Goal: Information Seeking & Learning: Learn about a topic

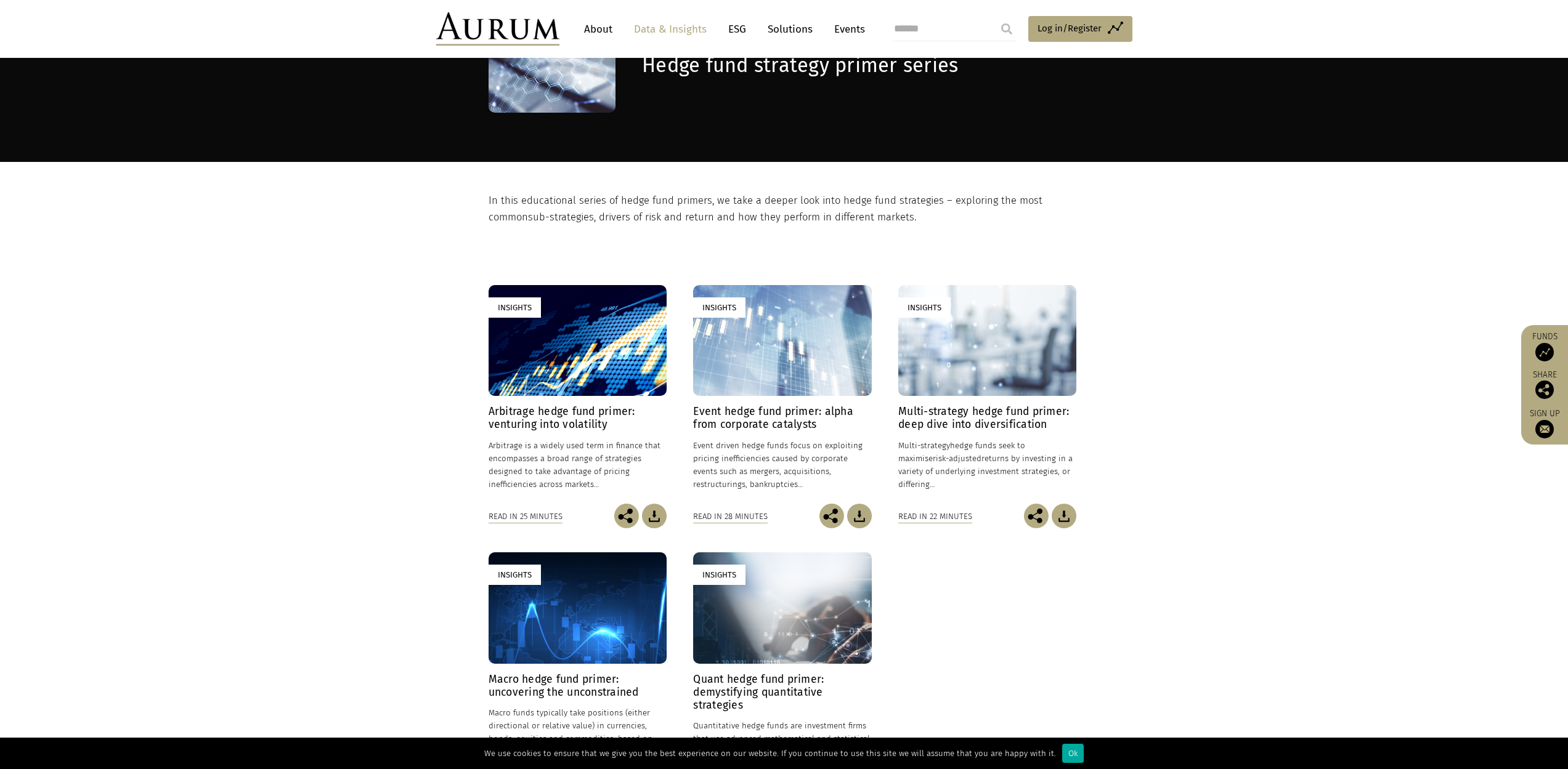
scroll to position [248, 0]
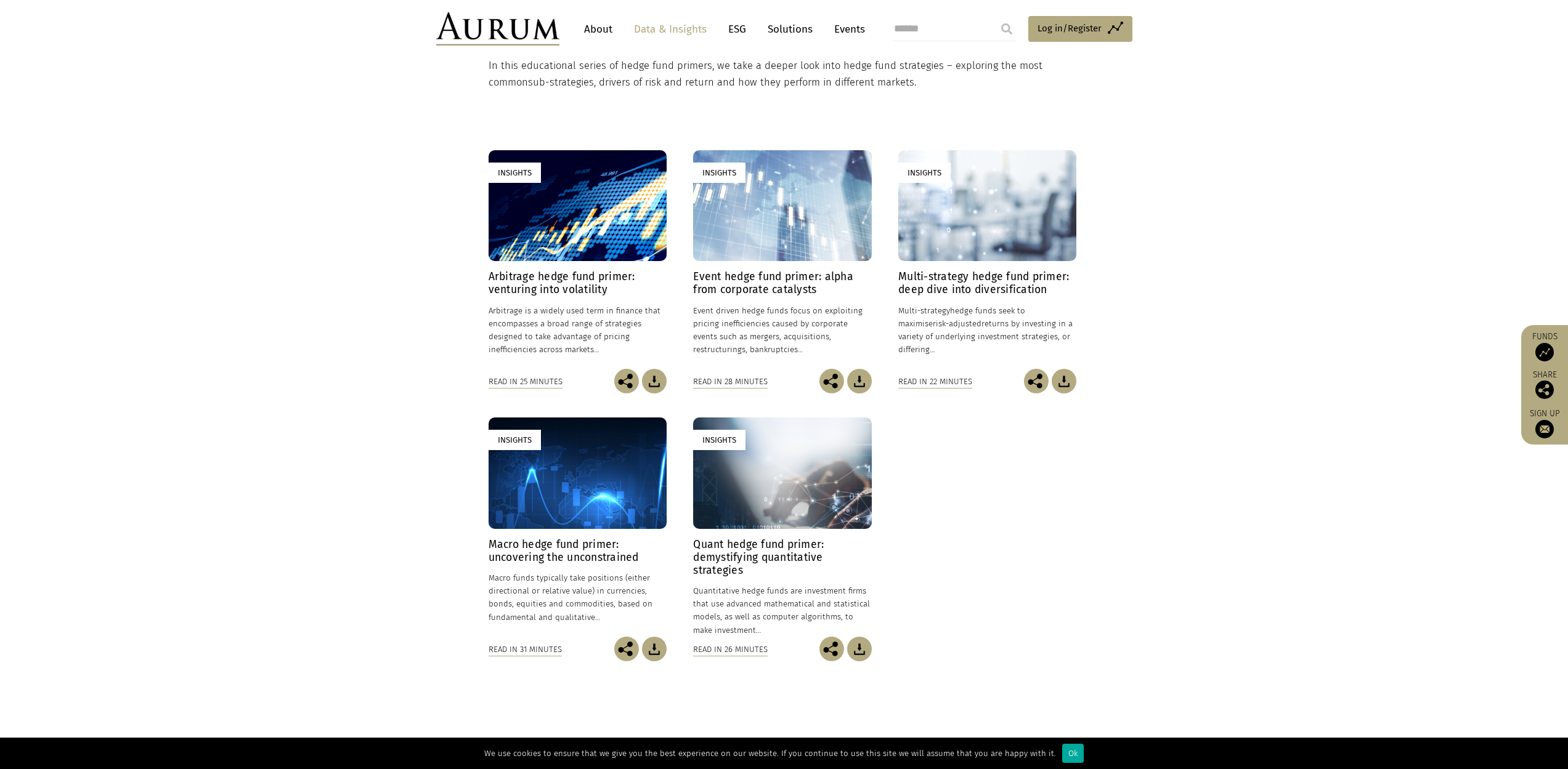
click at [475, 282] on section "Insights Arbitrage hedge fund primer: venturing into volatility 24/01/2025 Arbi…" at bounding box center [784, 403] width 1568 height 625
click at [500, 262] on link "Insights Arbitrage hedge fund primer: venturing into volatility 24/01/2025 Arbi…" at bounding box center [578, 259] width 178 height 219
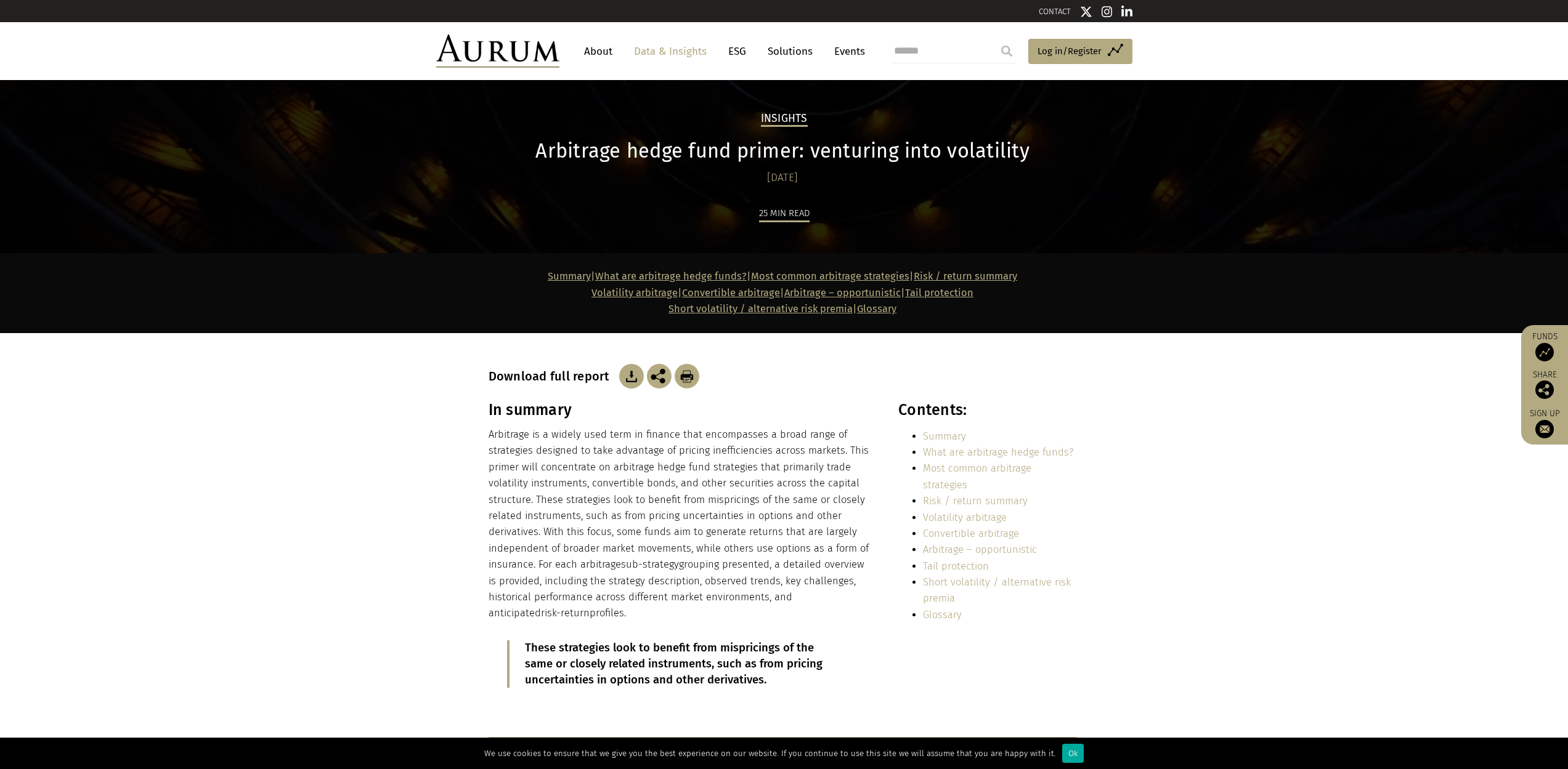
click at [619, 388] on img at bounding box center [631, 376] width 25 height 25
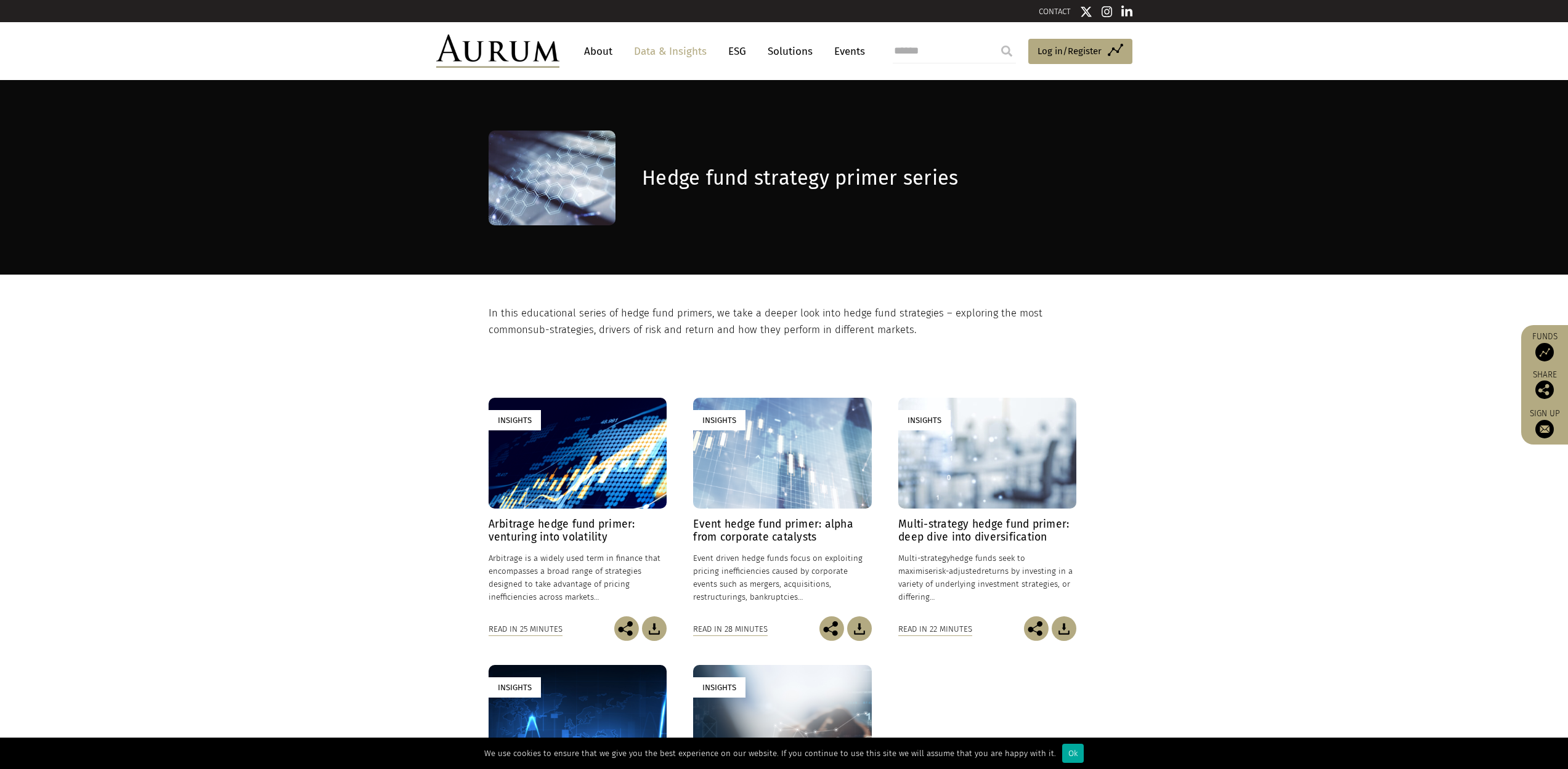
click at [622, 309] on p "In this educational series of hedge fund primers, we take a deeper look into he…" at bounding box center [783, 322] width 588 height 33
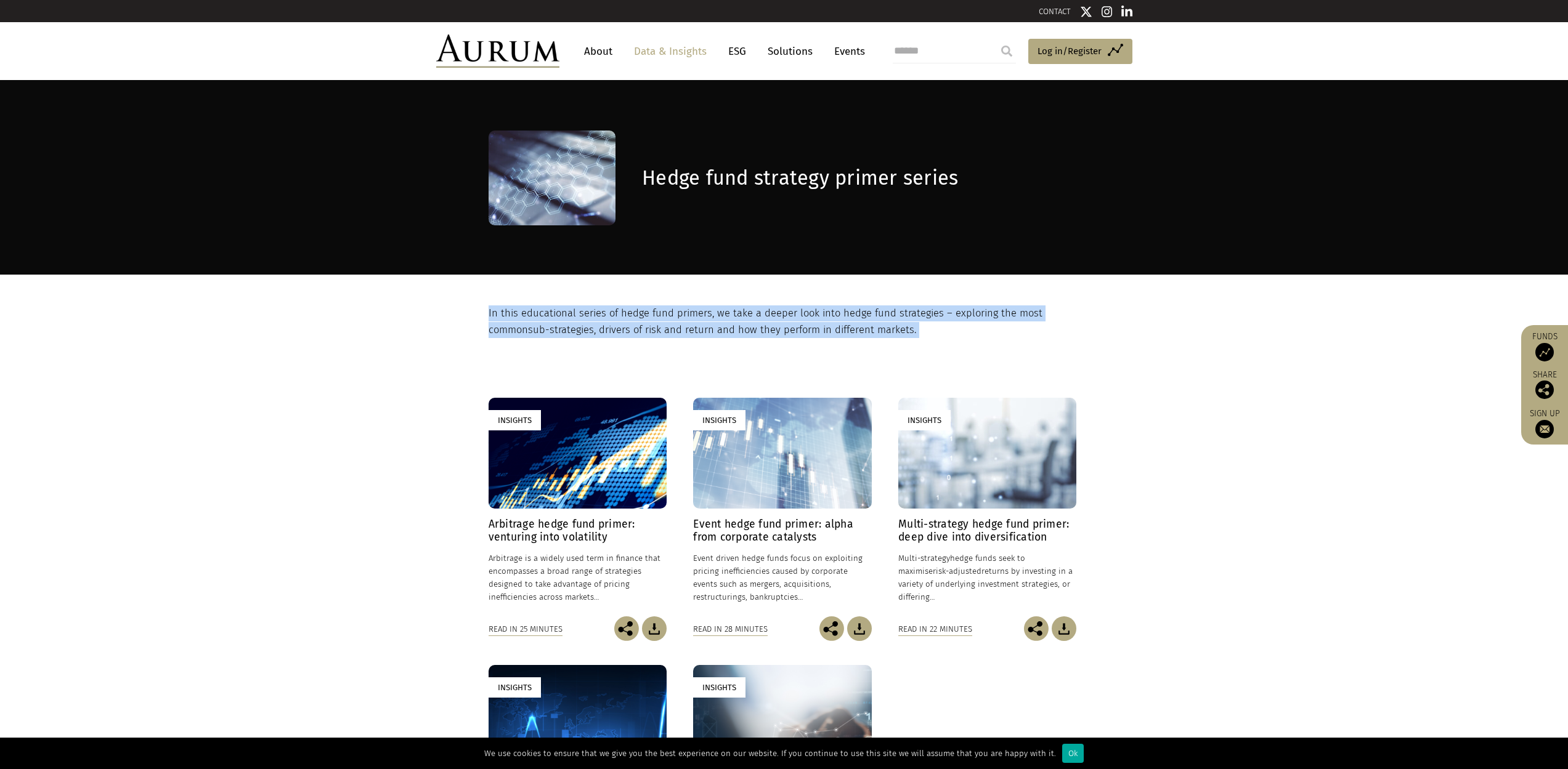
click at [622, 309] on p "In this educational series of hedge fund primers, we take a deeper look into he…" at bounding box center [783, 322] width 588 height 33
